Goal: Book appointment/travel/reservation

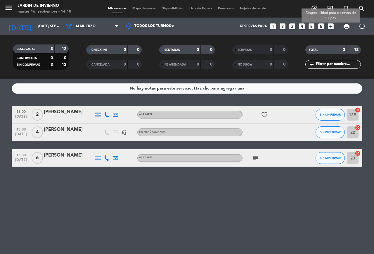
click at [332, 25] on icon "add_box" at bounding box center [331, 26] width 8 height 8
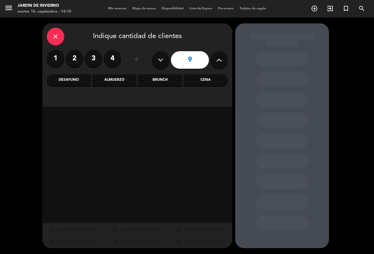
click at [160, 59] on icon at bounding box center [161, 60] width 6 height 9
click at [160, 58] on icon at bounding box center [161, 60] width 6 height 9
type input "5"
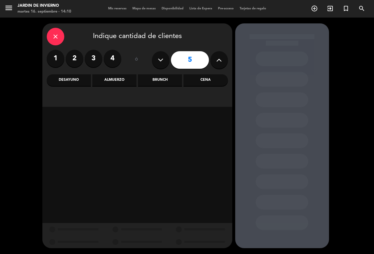
click at [114, 78] on div "Almuerzo" at bounding box center [114, 80] width 44 height 12
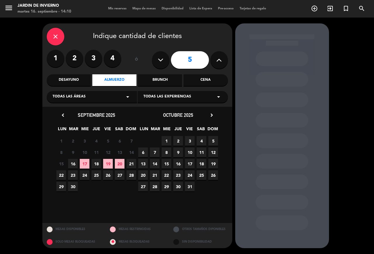
click at [86, 164] on span "17" at bounding box center [85, 164] width 10 height 10
